Goal: Task Accomplishment & Management: Manage account settings

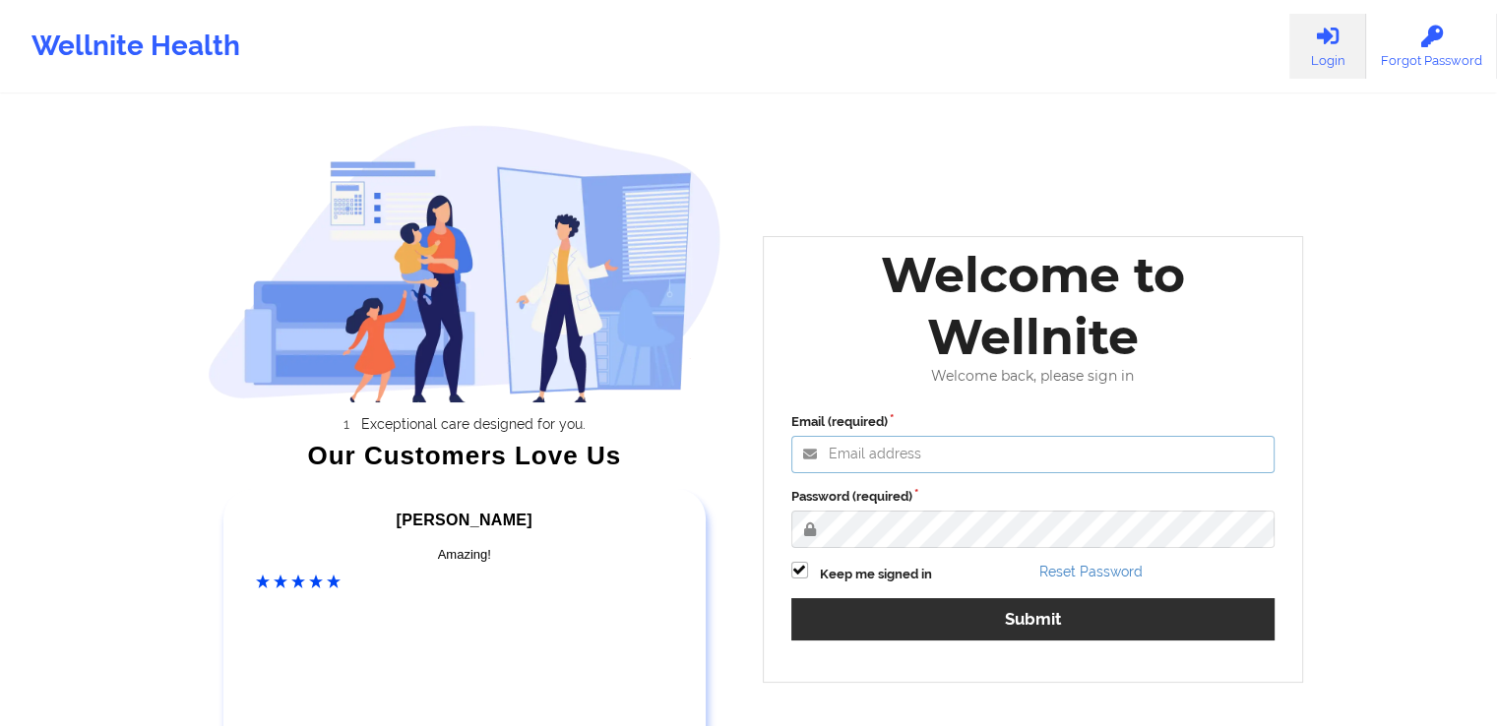
type input "[PERSON_NAME][EMAIL_ADDRESS][DOMAIN_NAME]"
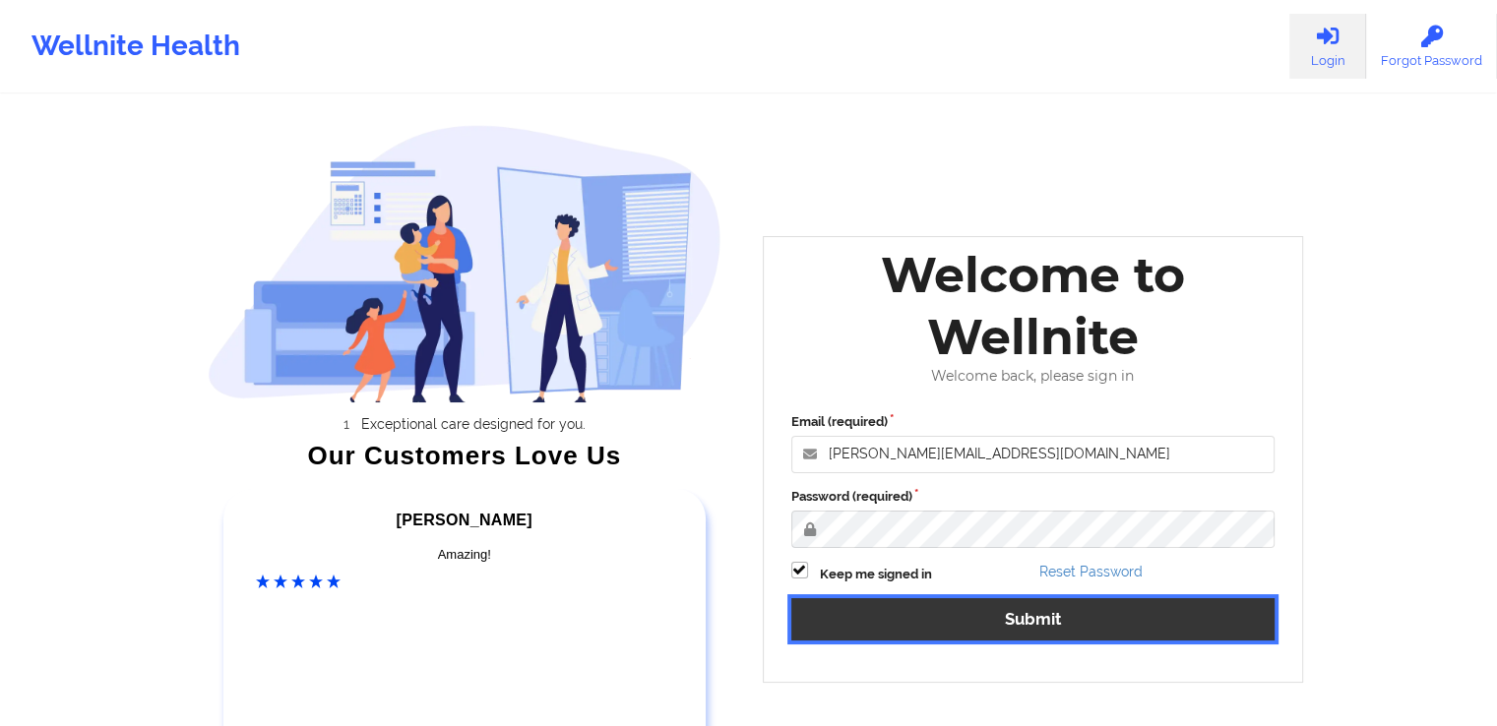
click at [1175, 610] on button "Submit" at bounding box center [1033, 619] width 484 height 42
click at [1169, 625] on button "Submit" at bounding box center [1033, 619] width 484 height 42
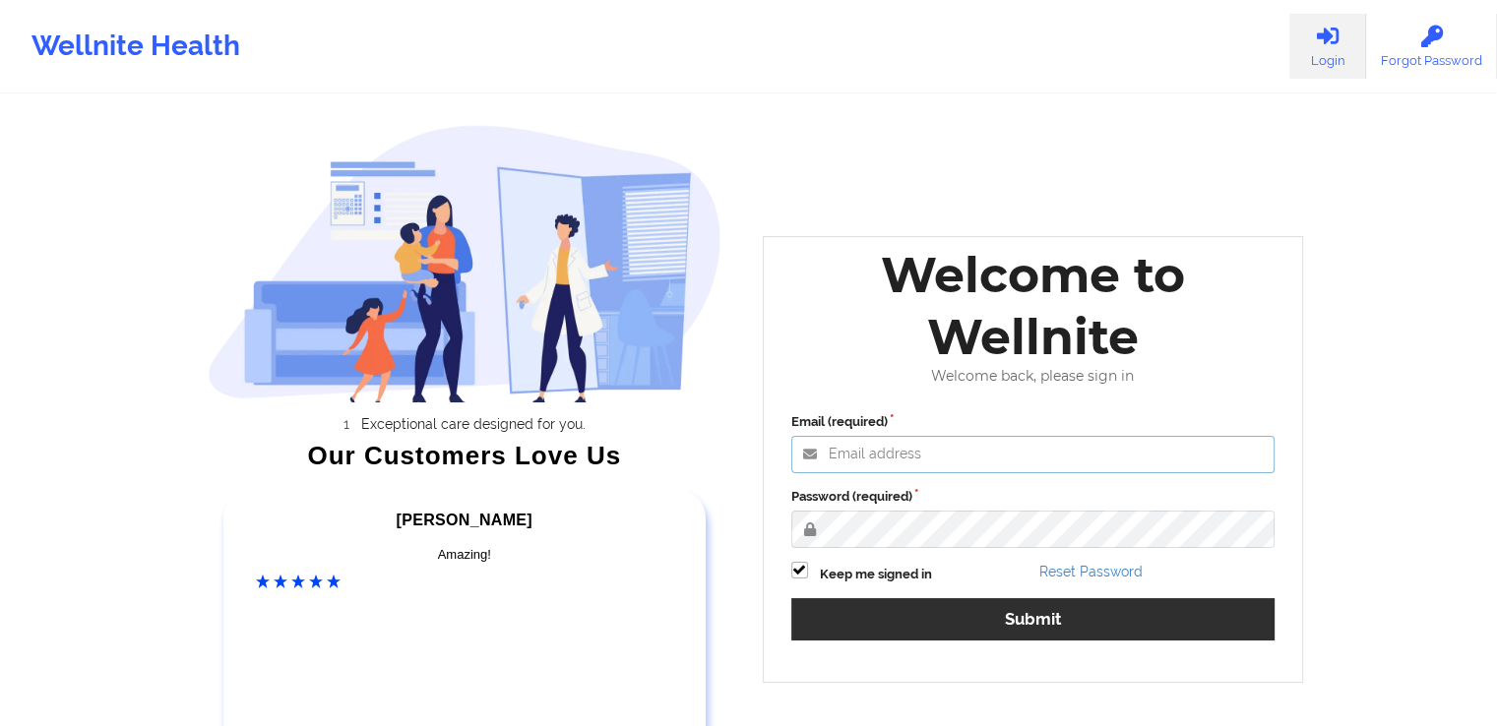
type input "[PERSON_NAME][EMAIL_ADDRESS][DOMAIN_NAME]"
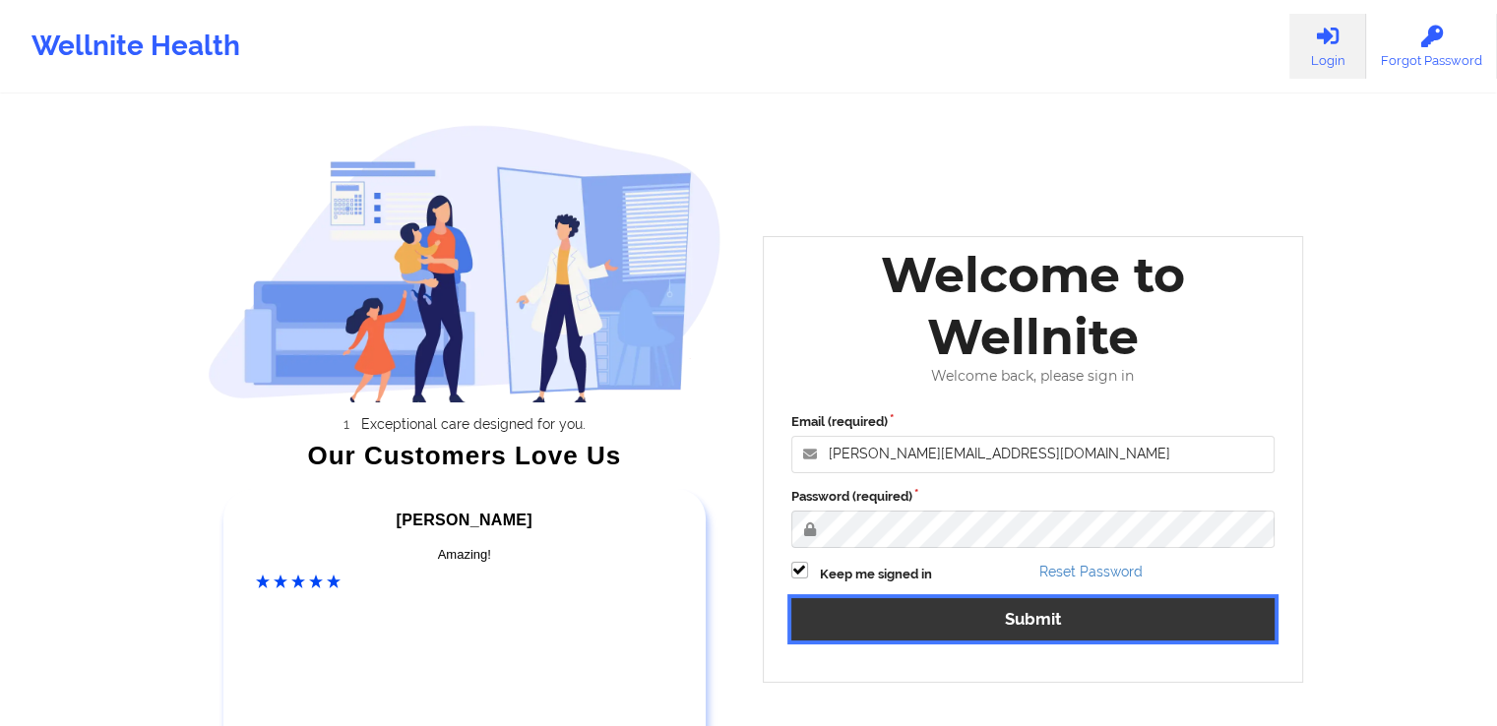
click at [1008, 615] on button "Submit" at bounding box center [1033, 619] width 484 height 42
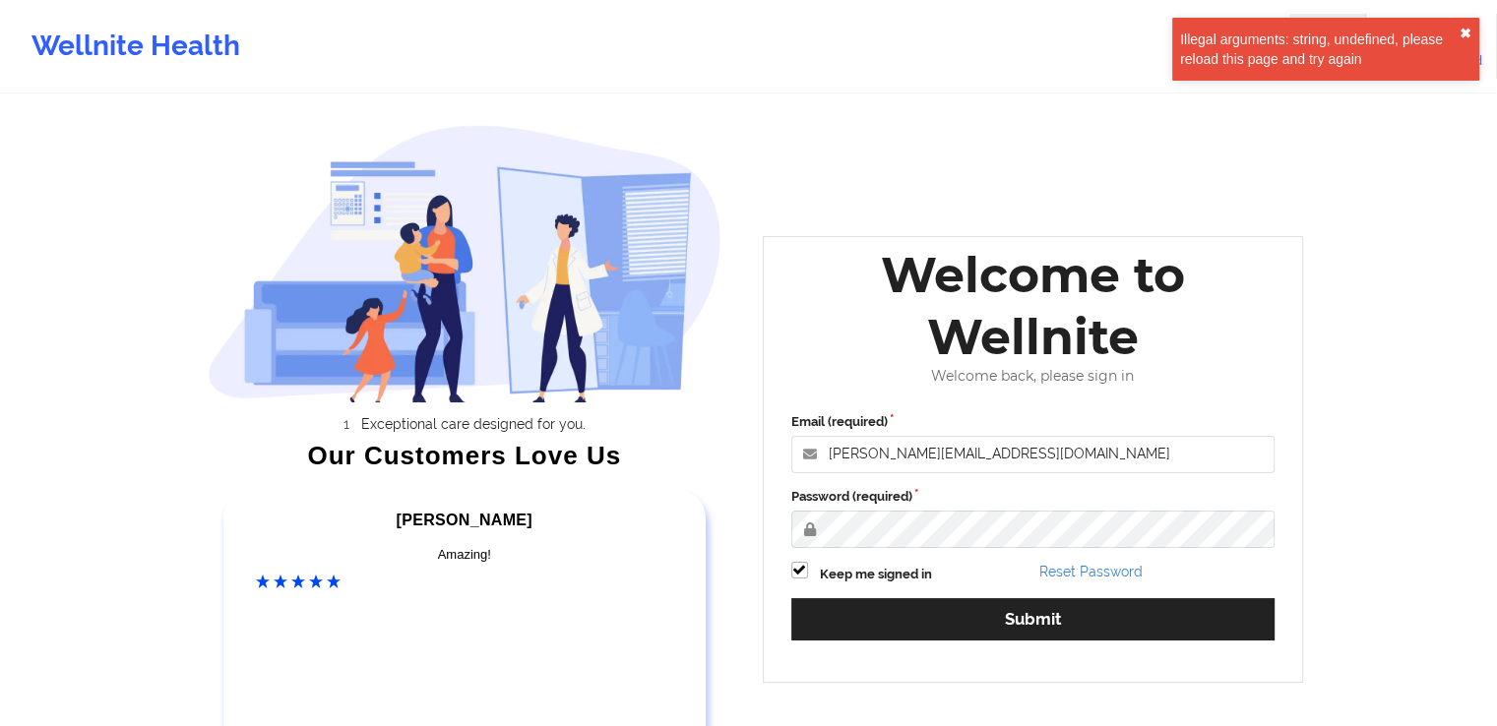
click at [1464, 31] on button "✖︎" at bounding box center [1465, 34] width 12 height 16
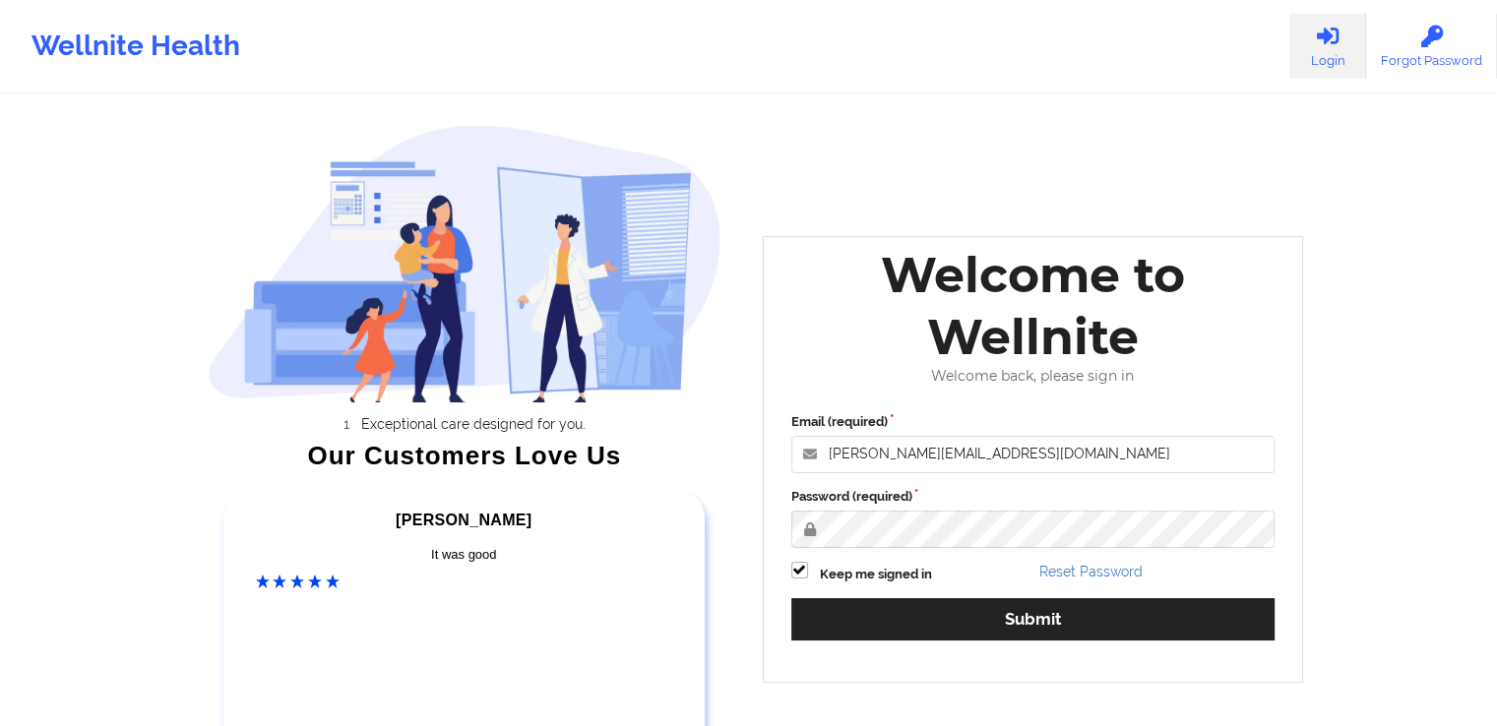
drag, startPoint x: 1473, startPoint y: 0, endPoint x: 1026, endPoint y: 36, distance: 448.3
click at [1026, 36] on div "Wellnite Health Login Forgot Password" at bounding box center [748, 46] width 1497 height 79
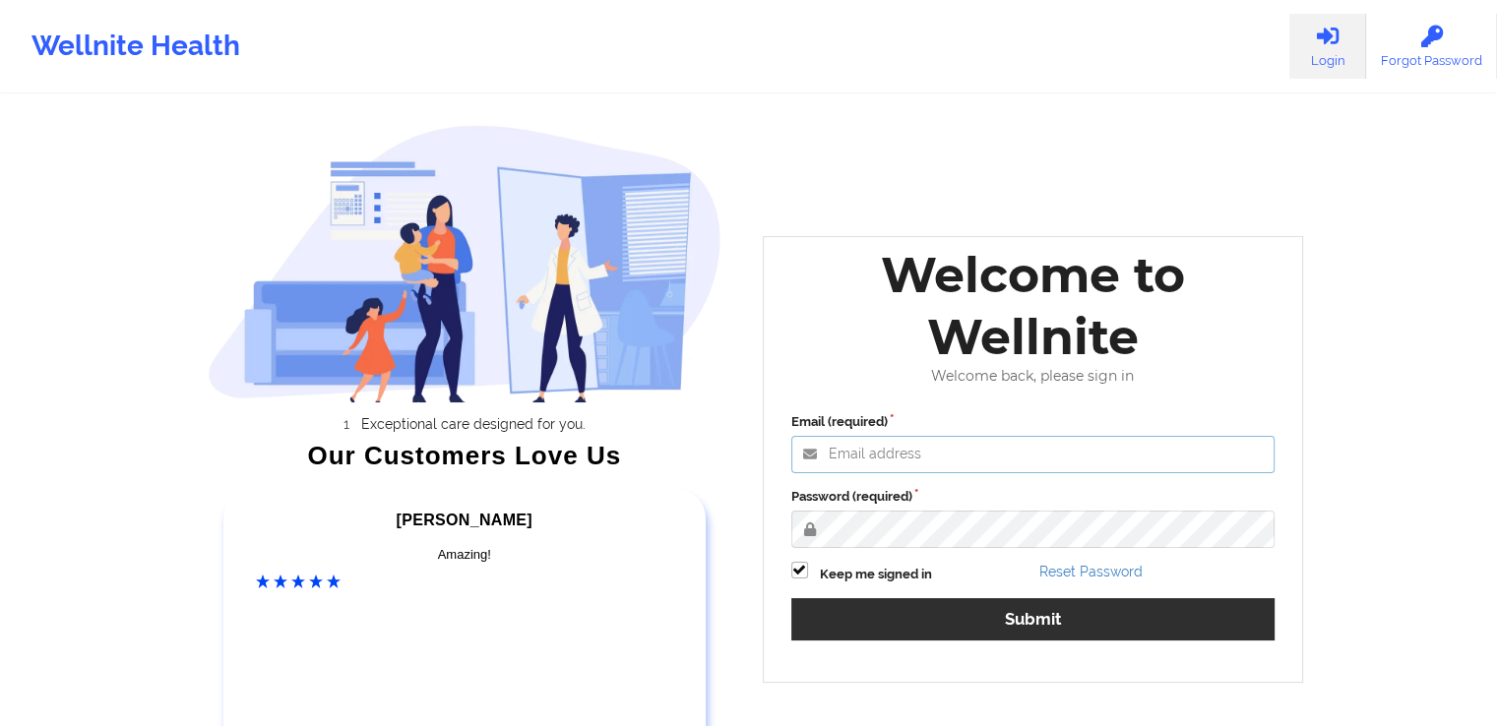
type input "anabelle_gerhold85@example.com"
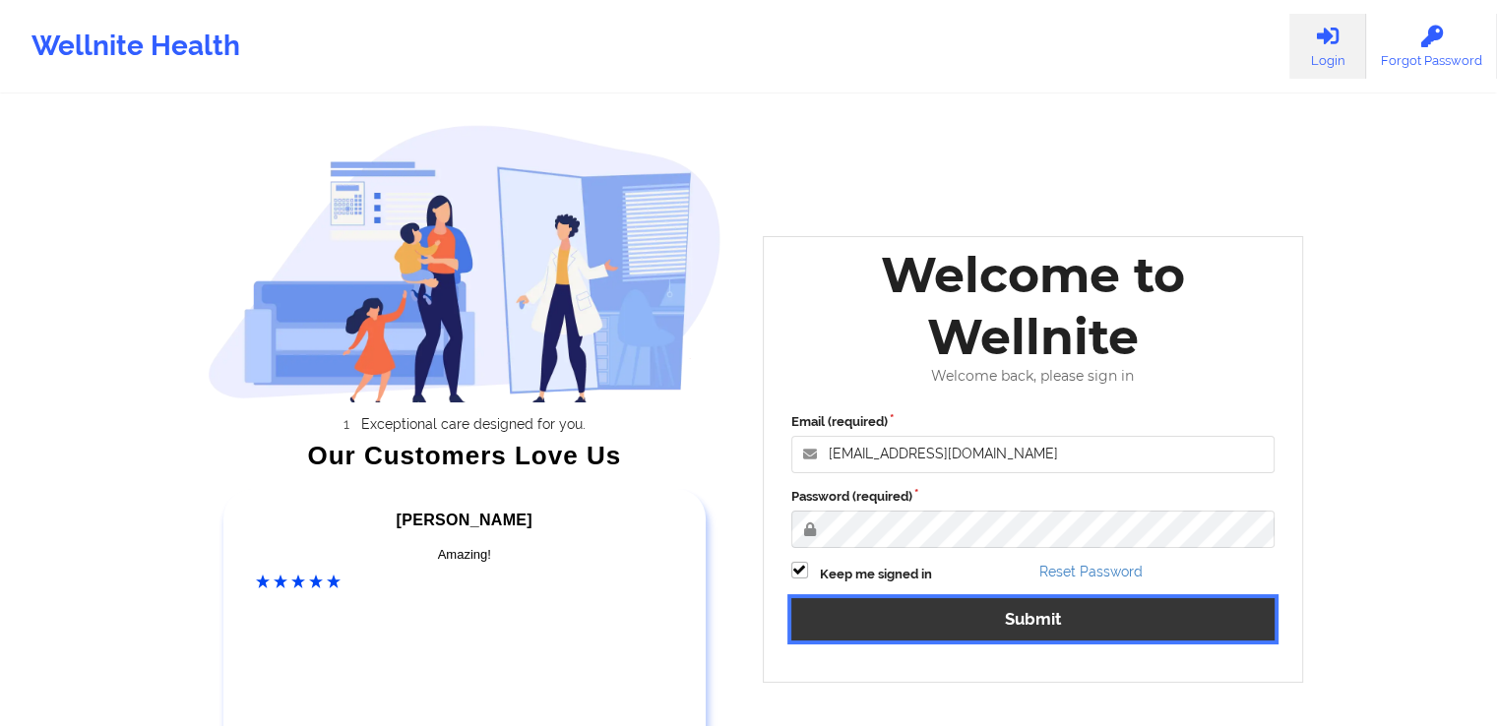
click at [1016, 621] on button "Submit" at bounding box center [1033, 619] width 484 height 42
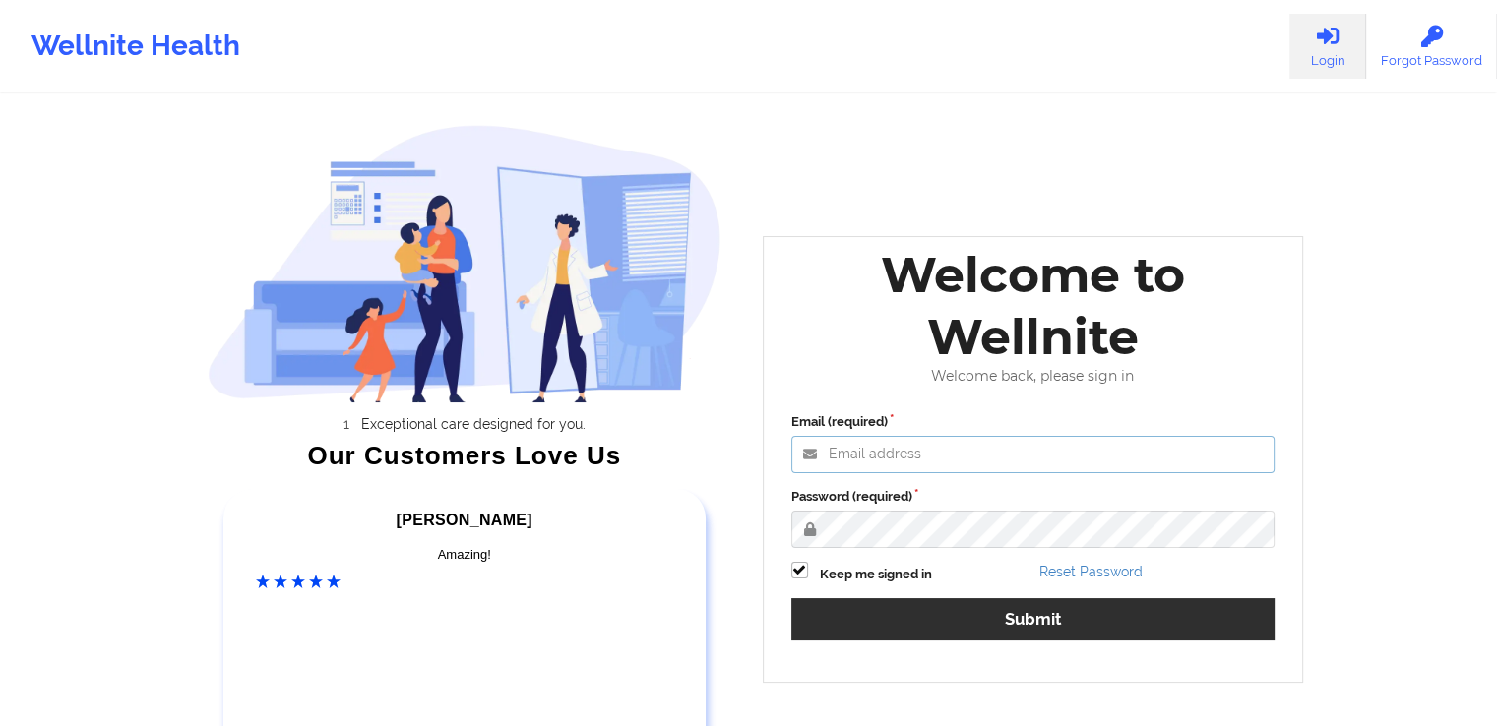
type input "[PERSON_NAME][EMAIL_ADDRESS][DOMAIN_NAME]"
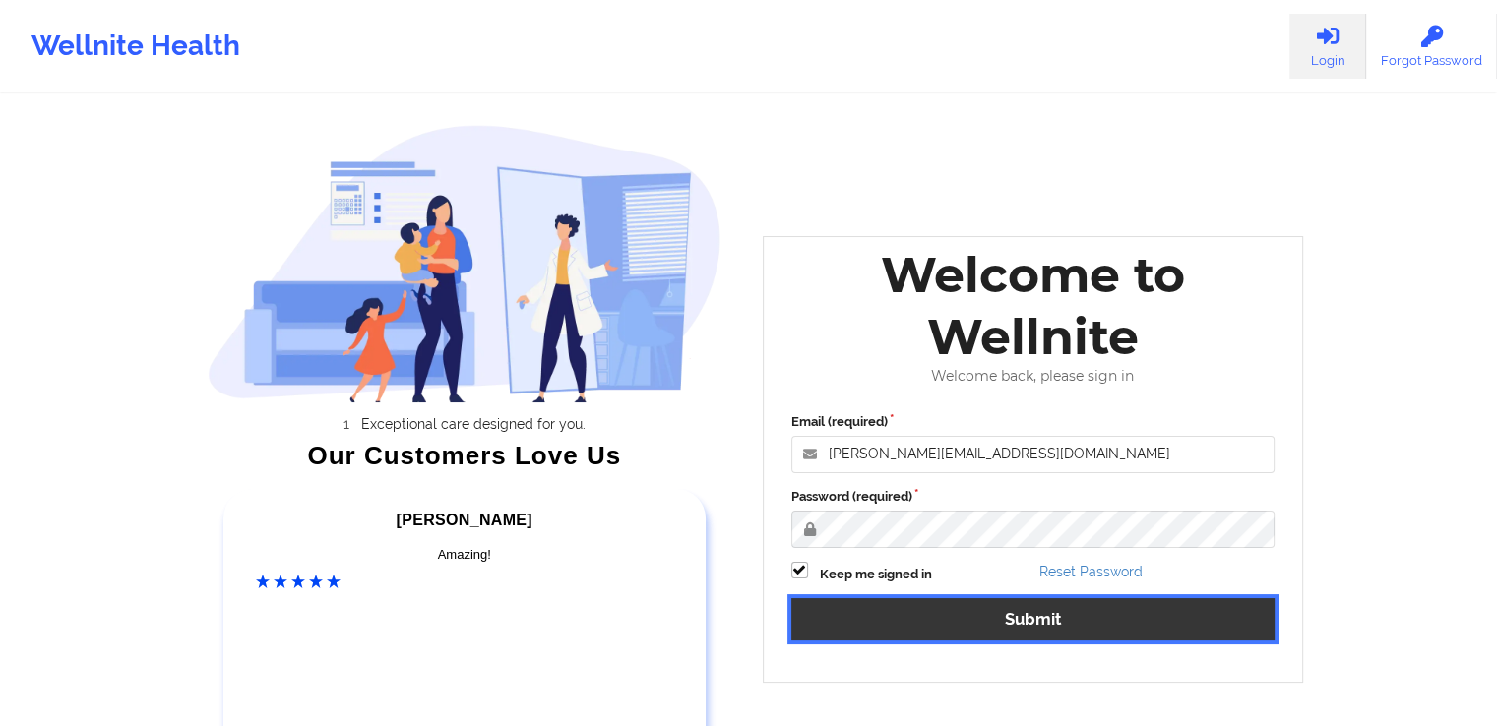
click at [1035, 615] on button "Submit" at bounding box center [1033, 619] width 484 height 42
click at [1039, 630] on button "Submit" at bounding box center [1033, 619] width 484 height 42
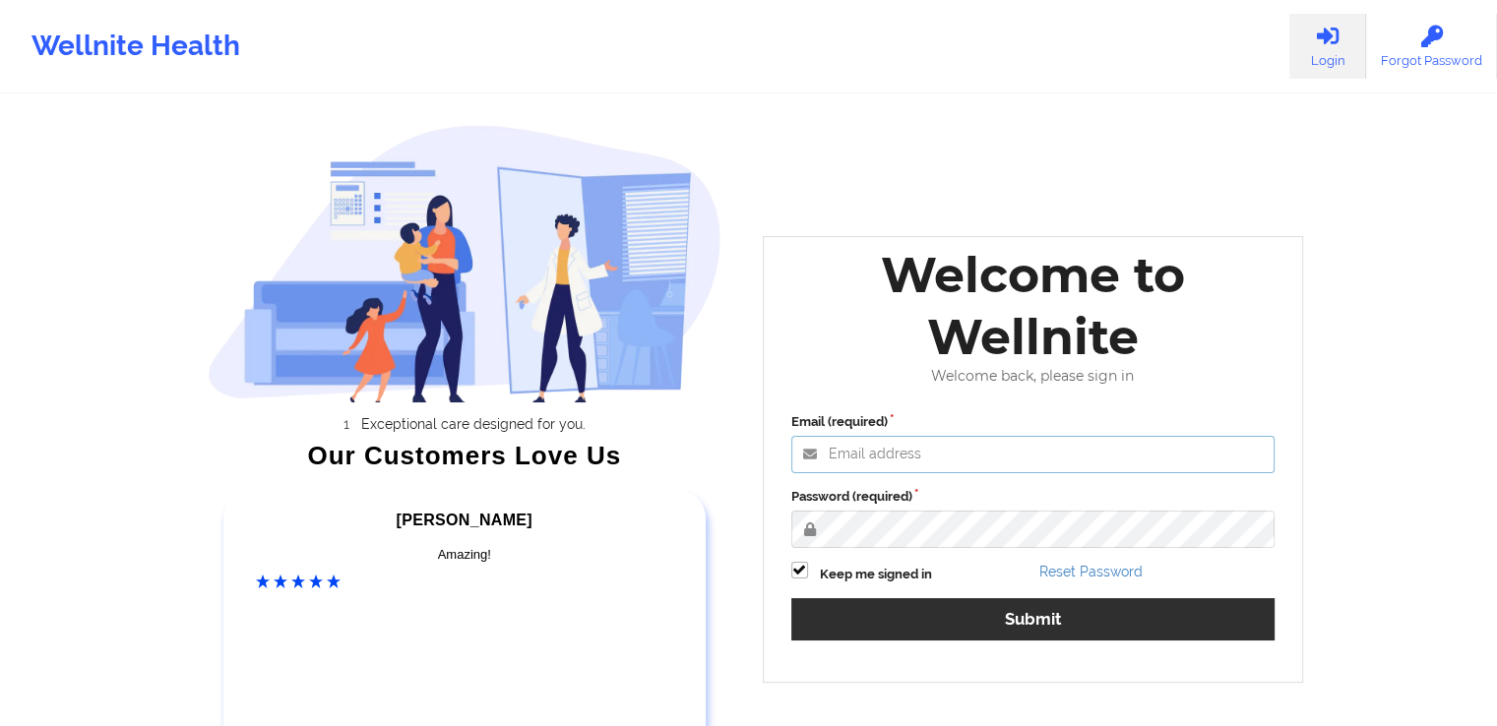
type input "khushbu@wellnite.com"
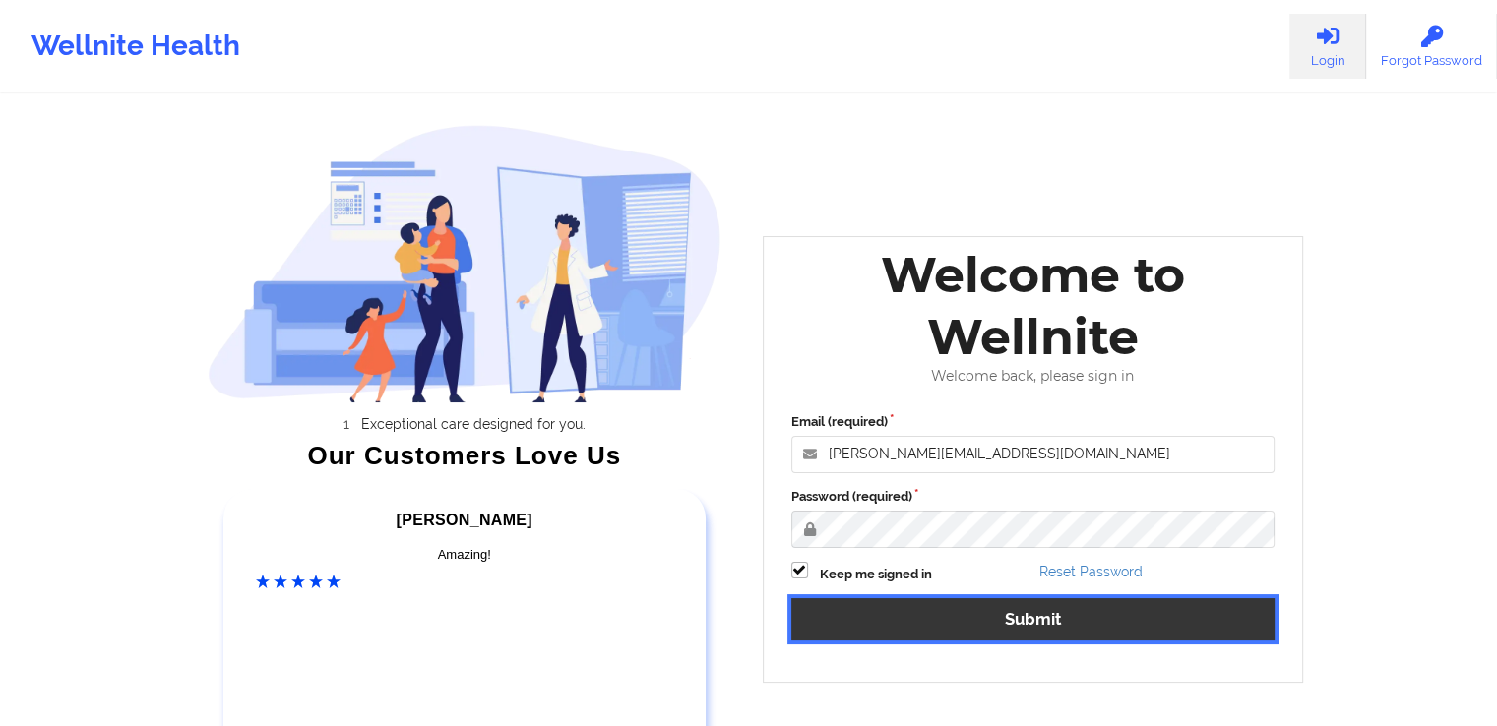
click at [934, 621] on button "Submit" at bounding box center [1033, 619] width 484 height 42
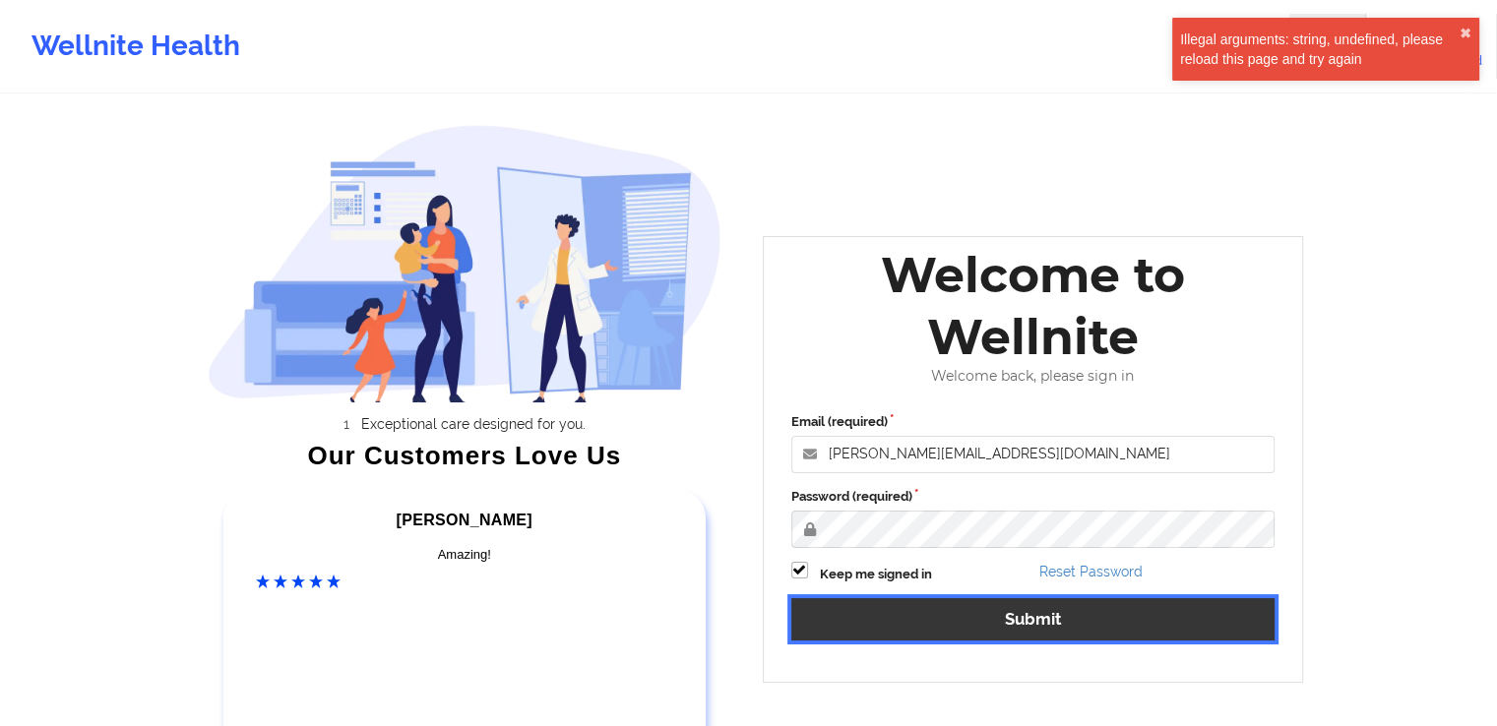
click at [934, 621] on button "Submit" at bounding box center [1033, 619] width 484 height 42
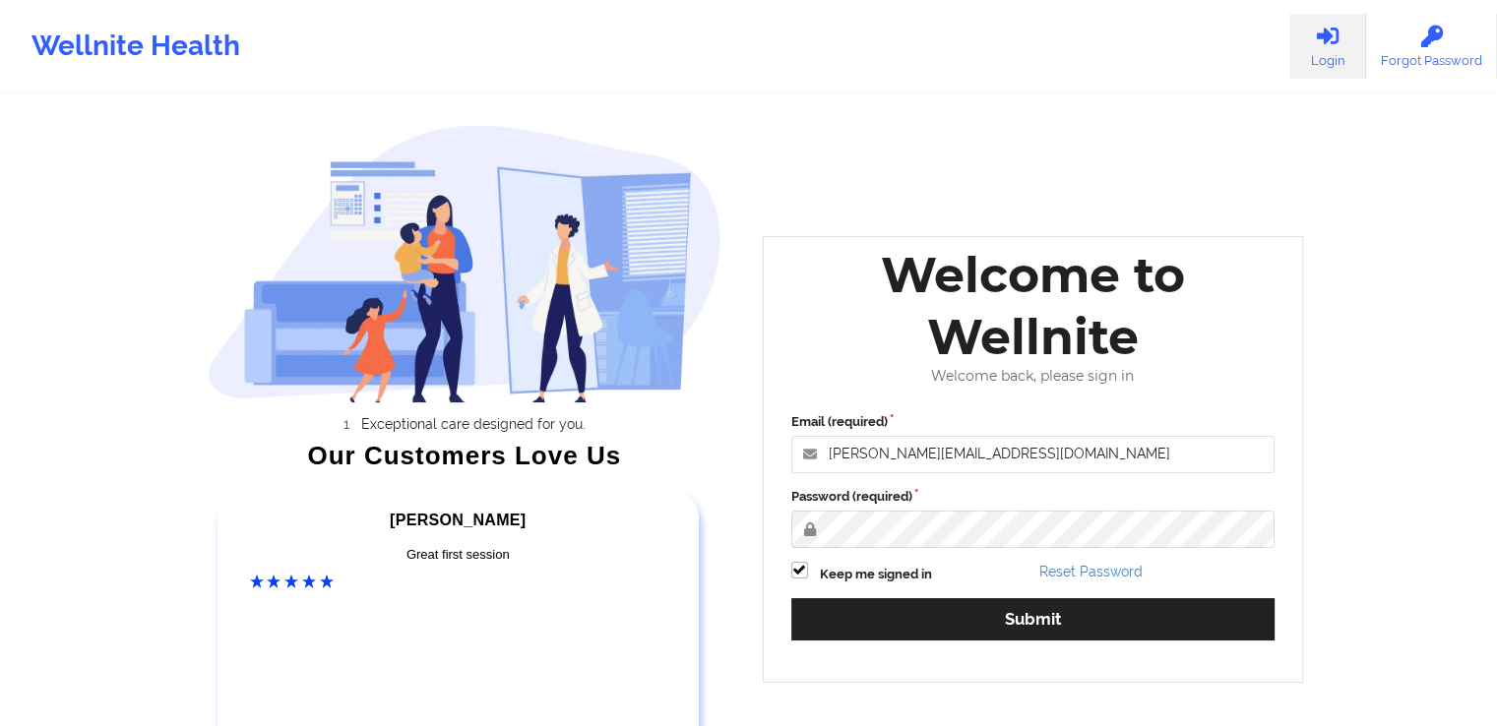
click at [1370, 229] on div "Wellnite Health Login Forgot Password Exceptional care designed for you. Our Cu…" at bounding box center [748, 411] width 1497 height 823
